Goal: Task Accomplishment & Management: Use online tool/utility

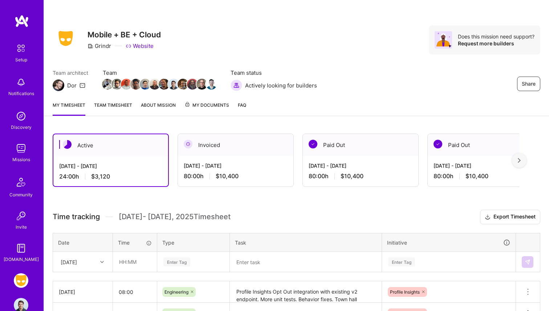
scroll to position [43, 0]
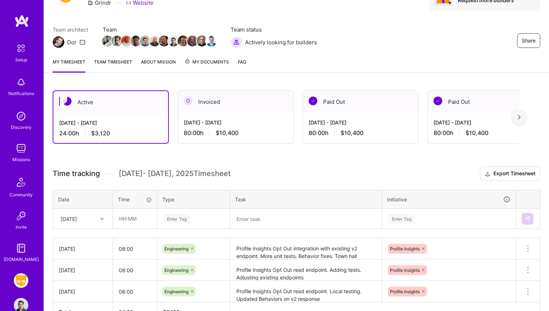
click at [271, 256] on textarea "Profile Insights Opt Out integration with existing v2 endpoint. More unit tests…" at bounding box center [306, 249] width 150 height 20
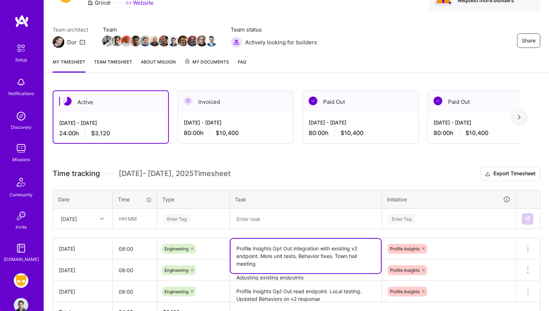
click at [271, 256] on textarea "Profile Insights Opt Out integration with existing v2 endpoint. More unit tests…" at bounding box center [306, 256] width 150 height 34
click at [284, 259] on textarea "Profile Insights Opt Out integration with existing v2 endpoint. More unit tests…" at bounding box center [306, 256] width 150 height 34
click at [273, 231] on div "Time tracking [DATE] - [DATE] Timesheet Export Timesheet Date Time Type Task In…" at bounding box center [297, 244] width 488 height 155
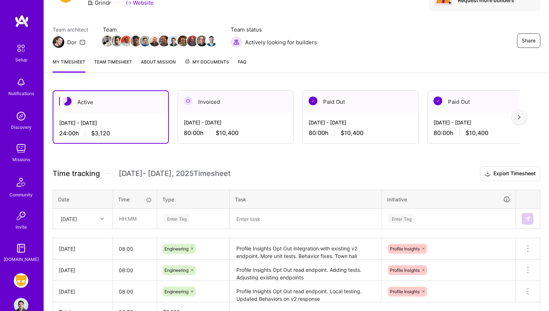
click at [273, 220] on textarea at bounding box center [306, 218] width 150 height 19
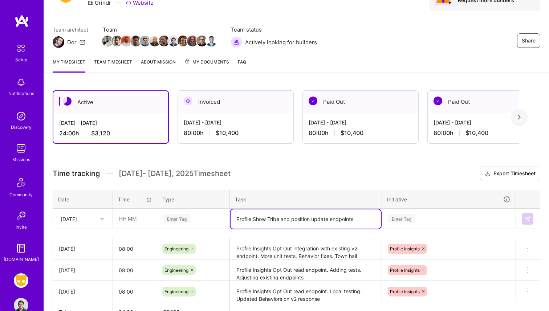
type textarea "Profile Show Tribe and position update endpoints"
click at [392, 215] on div "Enter Tag" at bounding box center [448, 218] width 133 height 19
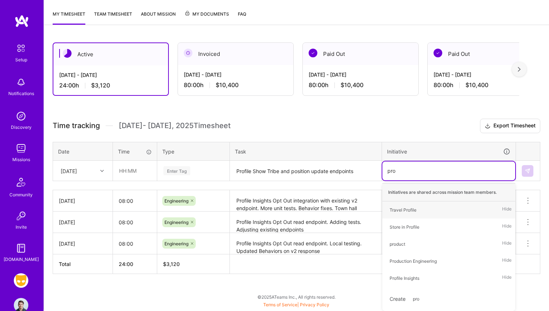
scroll to position [89, 0]
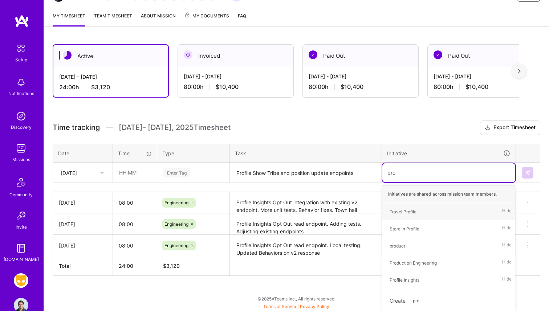
type input "profi"
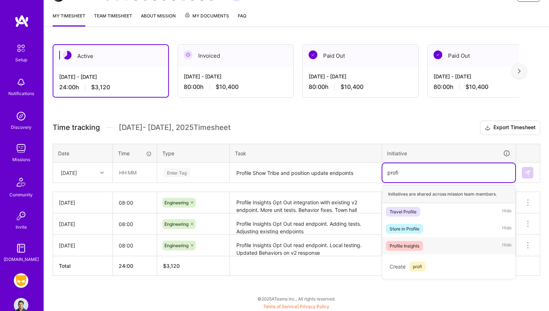
click at [404, 248] on div "Profile Insights" at bounding box center [405, 246] width 30 height 8
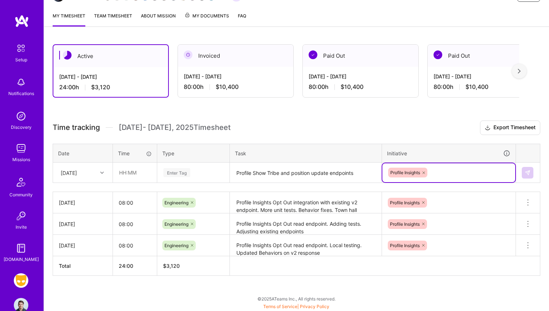
click at [116, 182] on td at bounding box center [135, 173] width 44 height 20
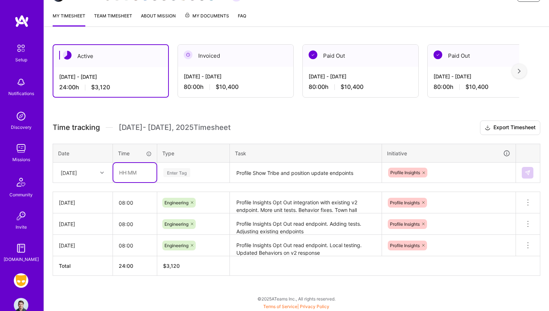
click at [121, 178] on input "text" at bounding box center [134, 172] width 43 height 19
type input "08:00"
click at [523, 171] on button at bounding box center [528, 173] width 12 height 12
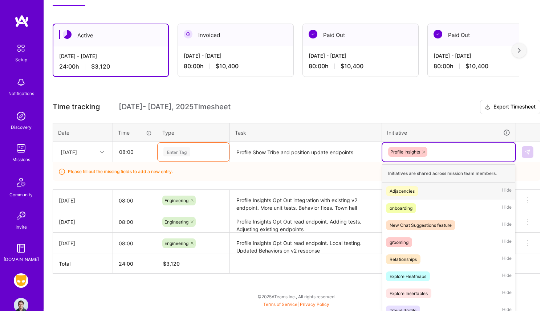
click at [479, 162] on div "option Profile Insights, selected. option Adjacencies focused, 1 of 40. 39 resu…" at bounding box center [448, 152] width 133 height 19
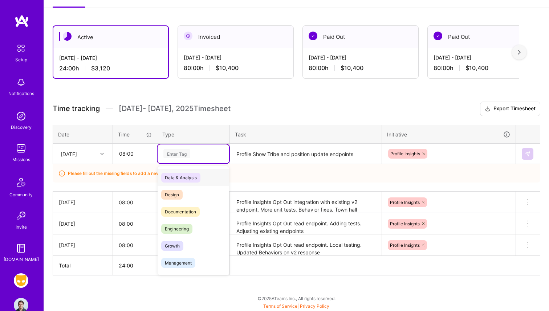
click at [203, 141] on table "Date Time Type Task Initiative [DATE] 08:00 option Data & Analysis focused, 0 o…" at bounding box center [297, 145] width 488 height 40
type input "e"
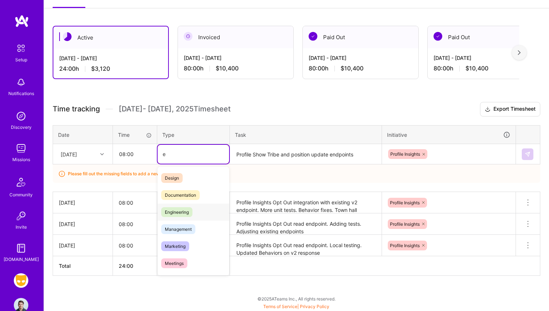
click at [189, 215] on span "Engineering" at bounding box center [176, 212] width 31 height 10
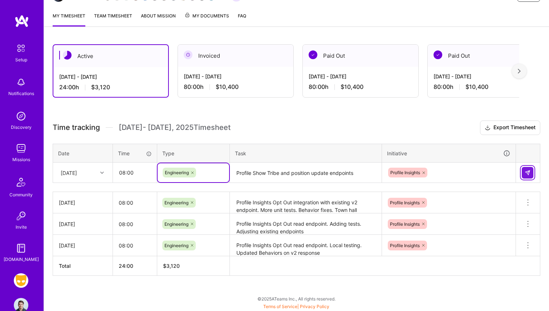
click at [525, 173] on img at bounding box center [528, 173] width 6 height 6
